Goal: Information Seeking & Learning: Learn about a topic

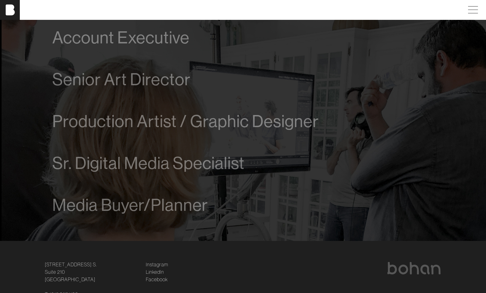
scroll to position [374, 0]
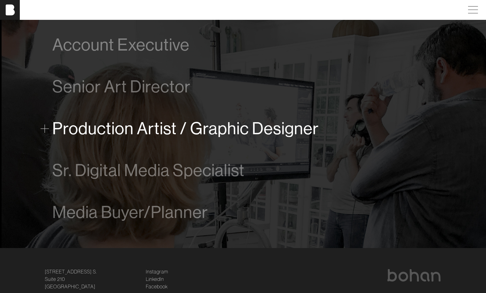
click at [160, 135] on span "Production Artist / Graphic Designer" at bounding box center [185, 128] width 267 height 19
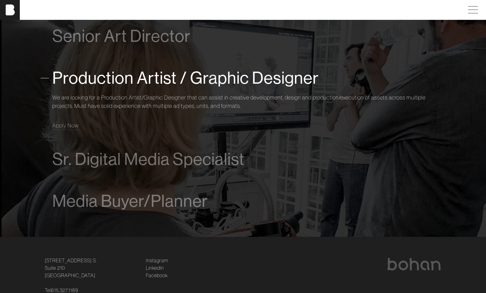
scroll to position [429, 0]
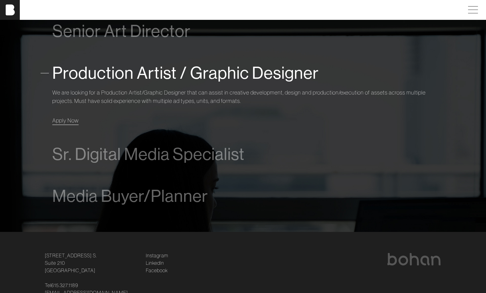
click at [58, 119] on span "Apply Now" at bounding box center [65, 120] width 26 height 7
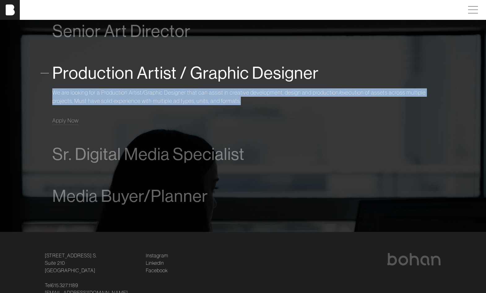
drag, startPoint x: 244, startPoint y: 100, endPoint x: 40, endPoint y: 89, distance: 204.1
click at [40, 89] on div "Open positions Account Executive We are looking for a driven and talented proce…" at bounding box center [243, 81] width 409 height 300
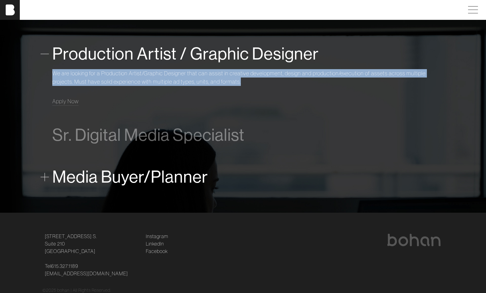
scroll to position [452, 0]
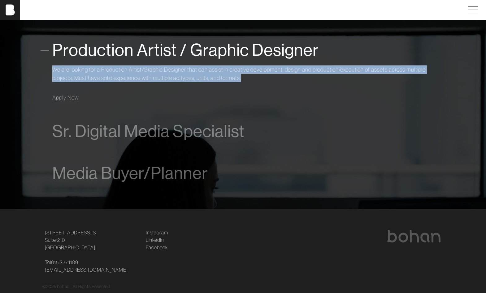
click at [163, 73] on p "We are looking for a Production Artist/Graphic Designer that can assist in crea…" at bounding box center [243, 73] width 382 height 17
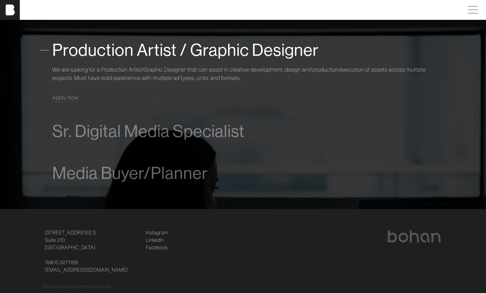
click at [150, 42] on span "Production Artist / Graphic Designer" at bounding box center [185, 50] width 267 height 19
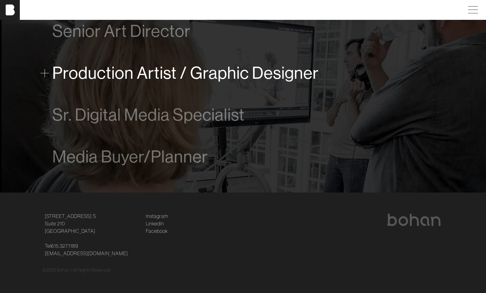
click at [87, 71] on span "Production Artist / Graphic Designer" at bounding box center [185, 73] width 267 height 19
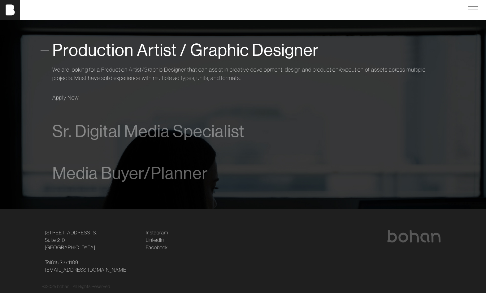
click at [63, 94] on link "Apply Now" at bounding box center [65, 97] width 26 height 8
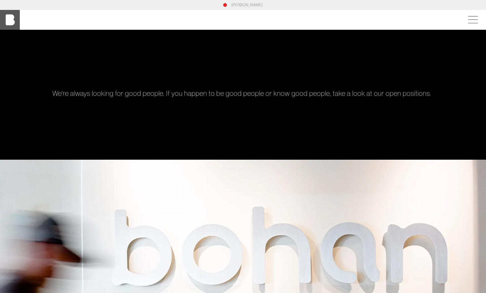
click at [10, 21] on img at bounding box center [10, 20] width 20 height 20
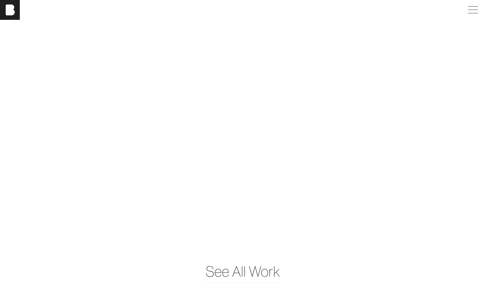
scroll to position [1654, 0]
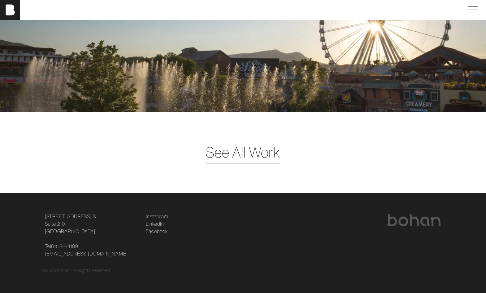
click at [249, 151] on span "See All Work" at bounding box center [243, 152] width 74 height 21
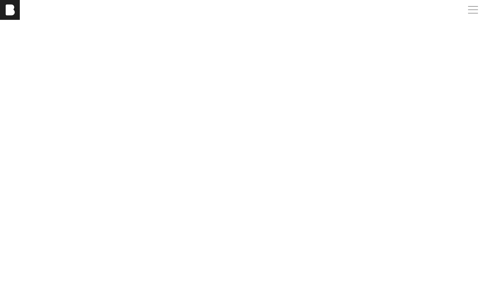
scroll to position [463, 0]
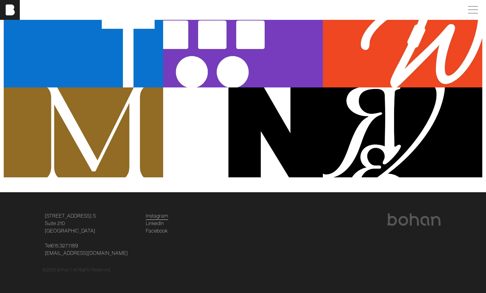
click at [164, 215] on link "Instagram" at bounding box center [157, 215] width 22 height 7
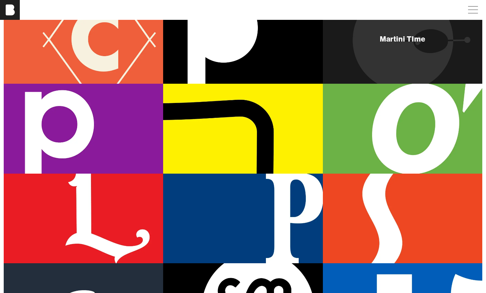
scroll to position [105, 0]
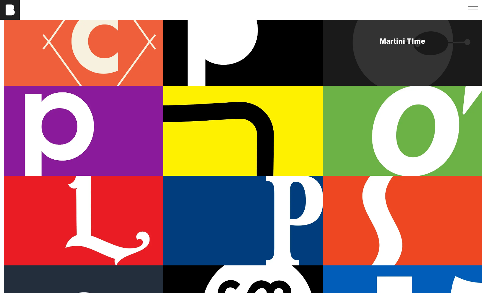
click at [387, 61] on div "Martini TIme" at bounding box center [403, 41] width 160 height 90
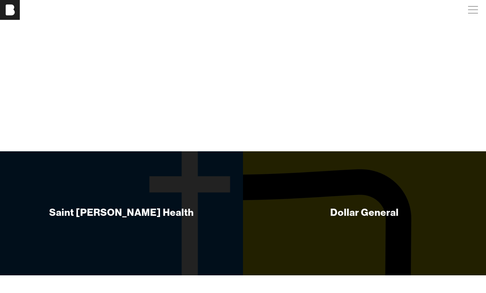
scroll to position [2628, 0]
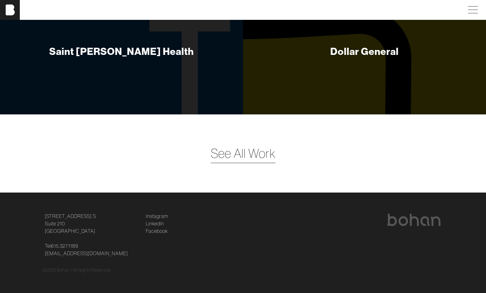
click at [263, 151] on span "See All Work" at bounding box center [243, 153] width 65 height 19
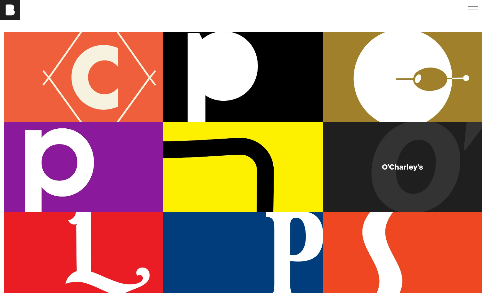
scroll to position [69, 0]
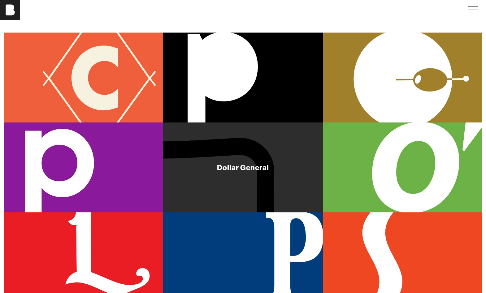
click at [293, 182] on div "Dollar General" at bounding box center [243, 167] width 160 height 90
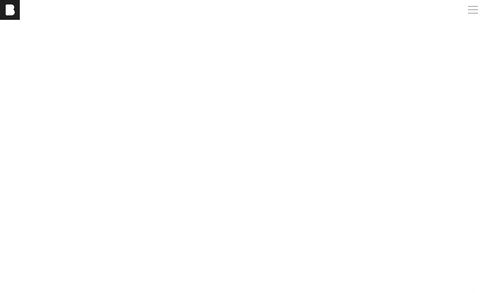
scroll to position [1798, 0]
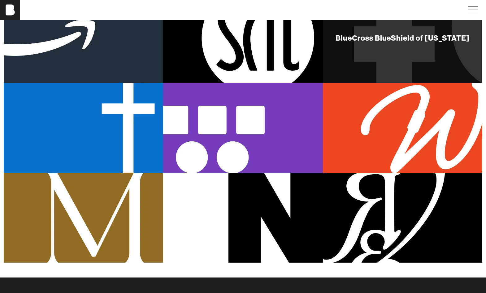
scroll to position [378, 0]
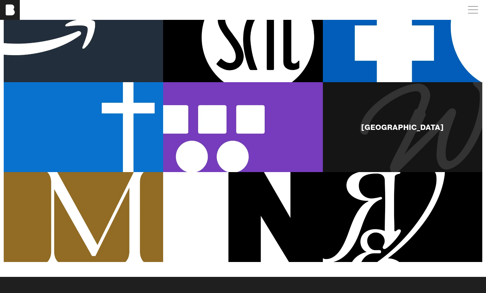
click at [379, 114] on div "[GEOGRAPHIC_DATA]" at bounding box center [403, 127] width 160 height 90
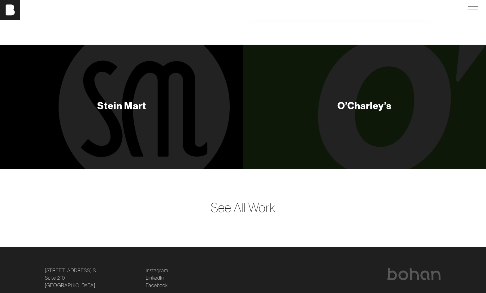
scroll to position [1678, 0]
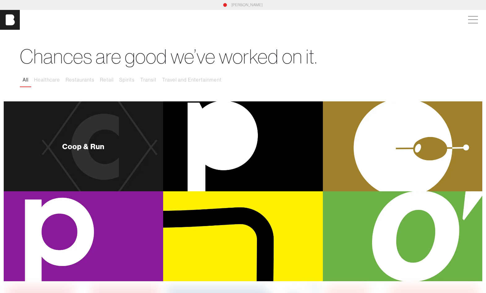
click at [126, 155] on div "Coop & Run" at bounding box center [84, 146] width 160 height 90
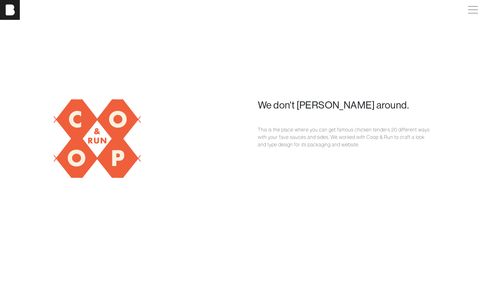
scroll to position [511, 0]
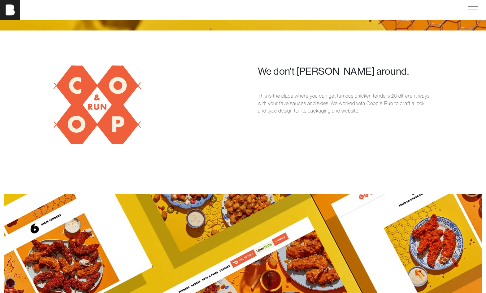
drag, startPoint x: 351, startPoint y: 113, endPoint x: 278, endPoint y: 100, distance: 74.5
click at [278, 100] on p "This is the place where you can get famous chicken tenders 20 different ways wi…" at bounding box center [345, 103] width 175 height 22
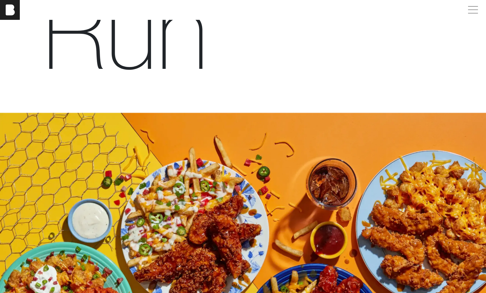
scroll to position [0, 0]
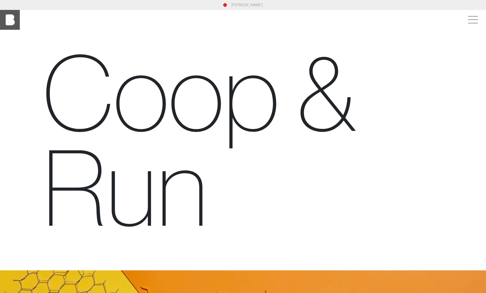
click at [11, 22] on img at bounding box center [10, 20] width 20 height 20
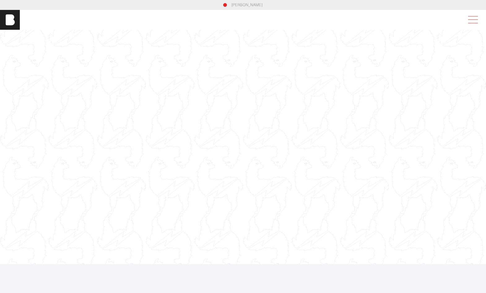
click at [475, 19] on span at bounding box center [472, 19] width 14 height 11
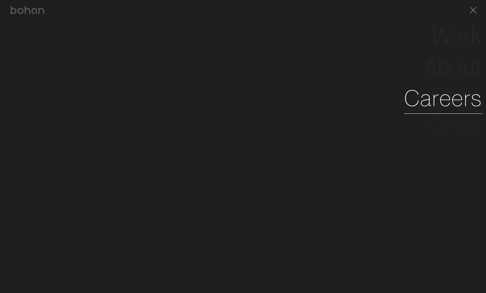
click at [450, 101] on link "Careers" at bounding box center [444, 97] width 78 height 31
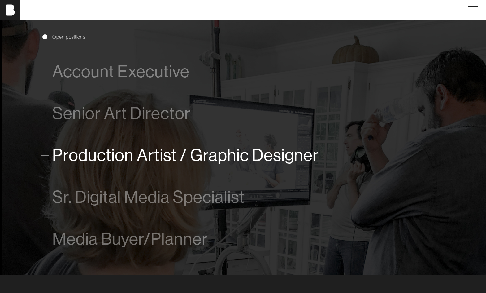
click at [196, 155] on span "Production Artist / Graphic Designer" at bounding box center [185, 155] width 267 height 19
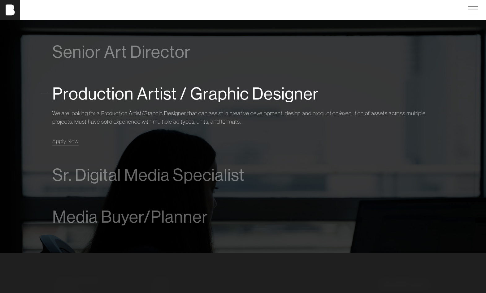
scroll to position [429, 0]
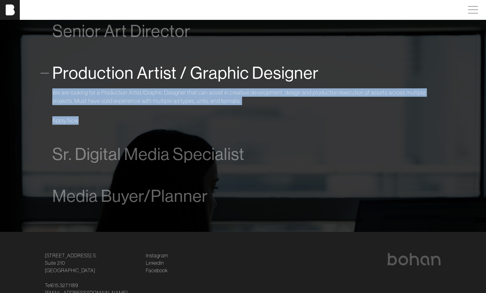
drag, startPoint x: 52, startPoint y: 92, endPoint x: 260, endPoint y: 118, distance: 209.2
click at [260, 118] on div "We are looking for a Production Artist/Graphic Designer that can assist in crea…" at bounding box center [243, 104] width 382 height 39
copy div "We are looking for a Production Artist/Graphic Designer that can assist in crea…"
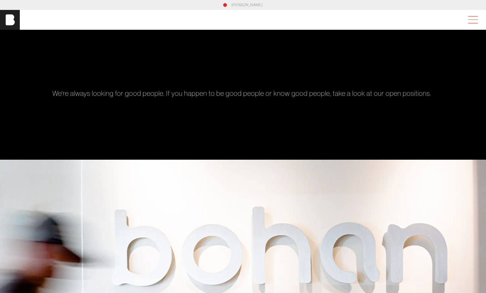
click at [473, 21] on span at bounding box center [472, 19] width 14 height 11
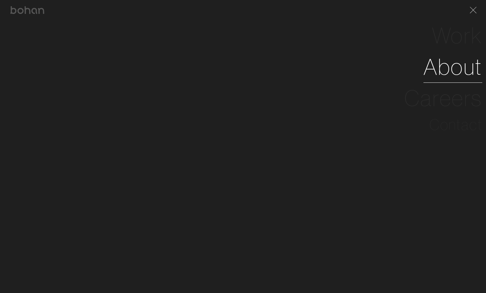
click at [457, 76] on link "About" at bounding box center [453, 66] width 59 height 31
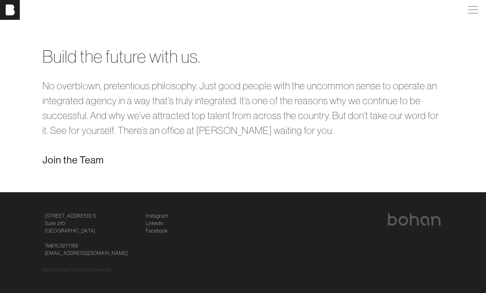
scroll to position [1184, 0]
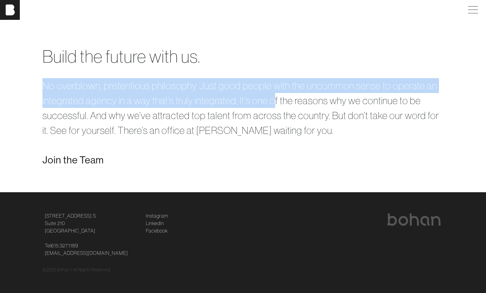
drag, startPoint x: 42, startPoint y: 114, endPoint x: 276, endPoint y: 121, distance: 234.6
click at [276, 121] on div "Build the future with us. No overblown, pretentious philosophy. Just good peopl…" at bounding box center [243, 105] width 409 height 124
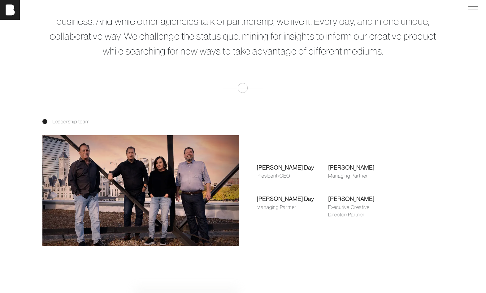
scroll to position [247, 0]
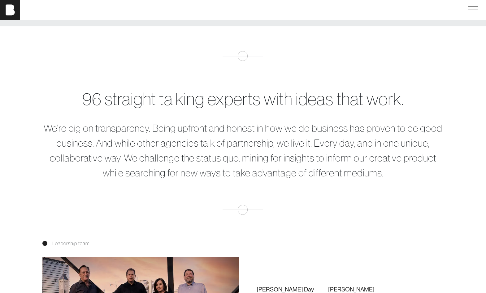
click at [115, 116] on div "96 straight talking experts with ideas that work. We’re big on transparency. Be…" at bounding box center [243, 133] width 409 height 94
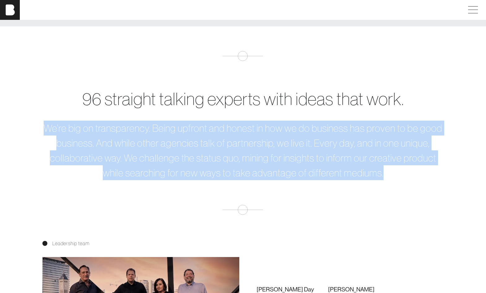
drag, startPoint x: 43, startPoint y: 128, endPoint x: 399, endPoint y: 182, distance: 360.3
click at [399, 182] on div "96 straight talking experts with ideas that work. We’re big on transparency. Be…" at bounding box center [243, 133] width 486 height 164
copy p "We’re big on transparency. Being upfront and honest in how we do business has p…"
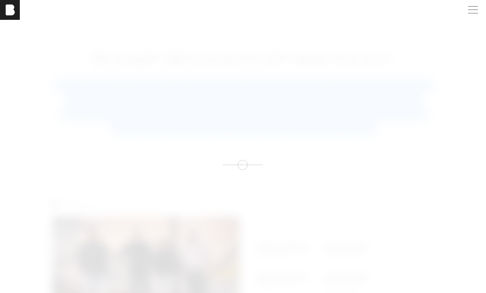
scroll to position [0, 0]
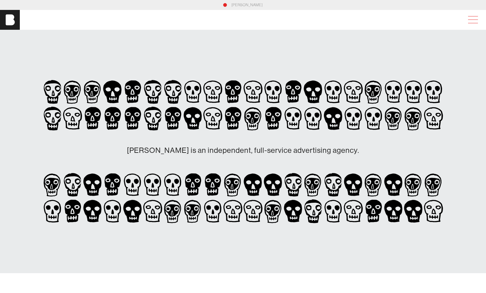
click at [479, 15] on div at bounding box center [473, 19] width 17 height 11
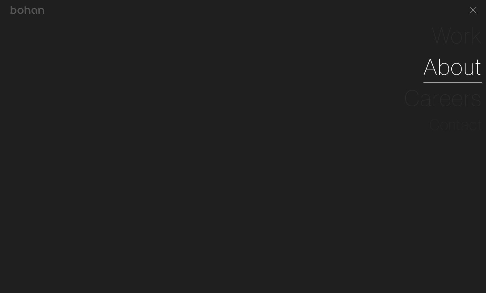
click at [459, 68] on link "About" at bounding box center [453, 66] width 59 height 31
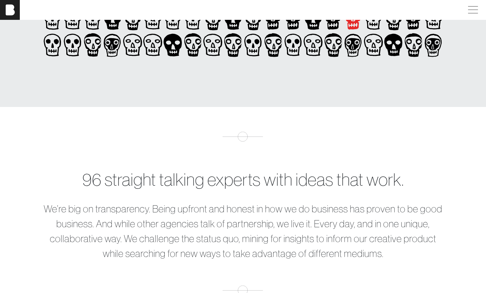
scroll to position [173, 0]
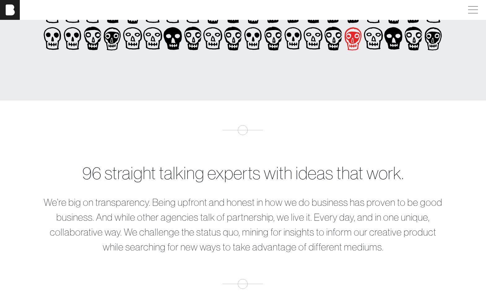
click at [353, 37] on icon at bounding box center [353, 38] width 17 height 23
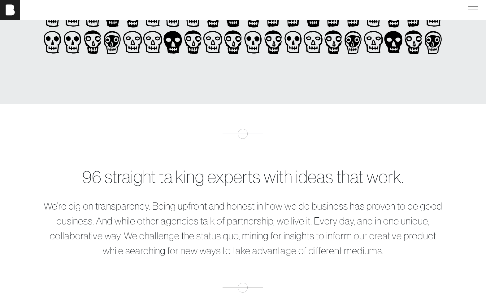
scroll to position [0, 0]
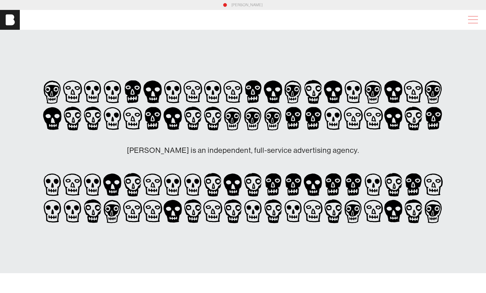
click at [473, 19] on span at bounding box center [472, 19] width 14 height 11
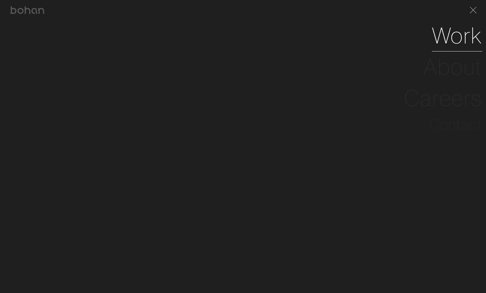
click at [444, 43] on link "Work" at bounding box center [457, 35] width 50 height 31
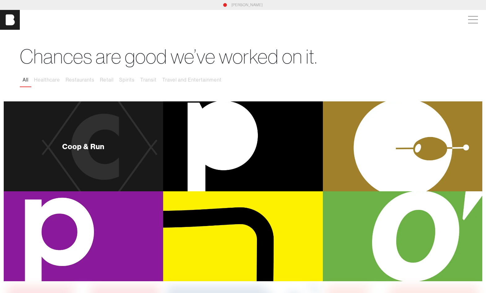
click at [132, 153] on div "Coop & Run" at bounding box center [84, 146] width 160 height 90
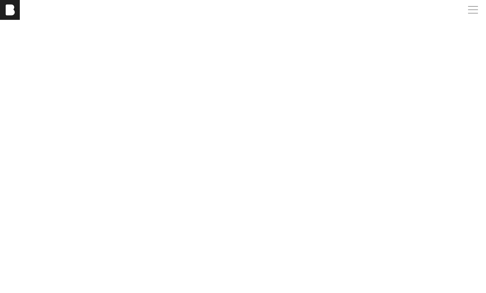
scroll to position [1554, 0]
